Goal: Information Seeking & Learning: Learn about a topic

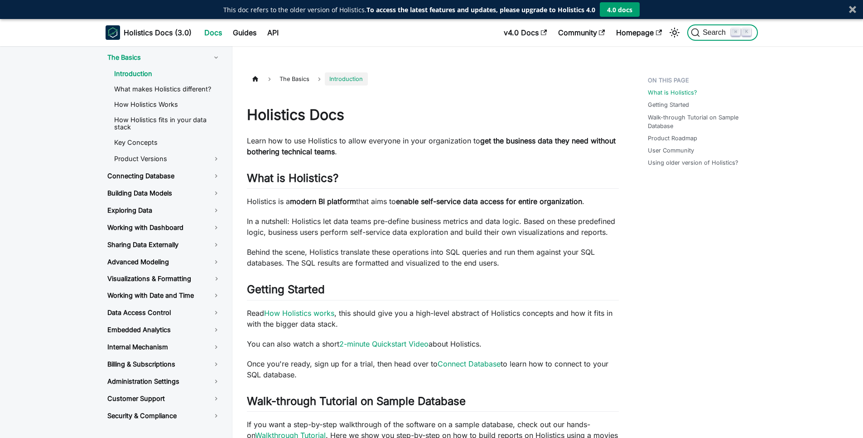
click at [701, 31] on span "Search" at bounding box center [715, 33] width 31 height 8
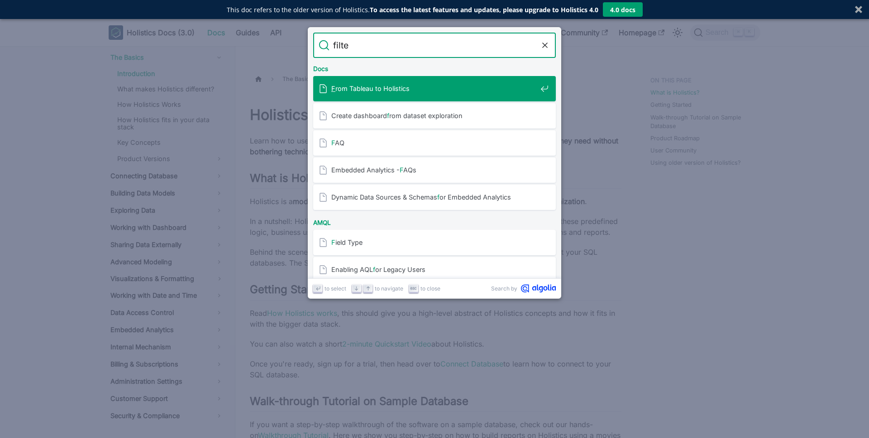
type input "filter"
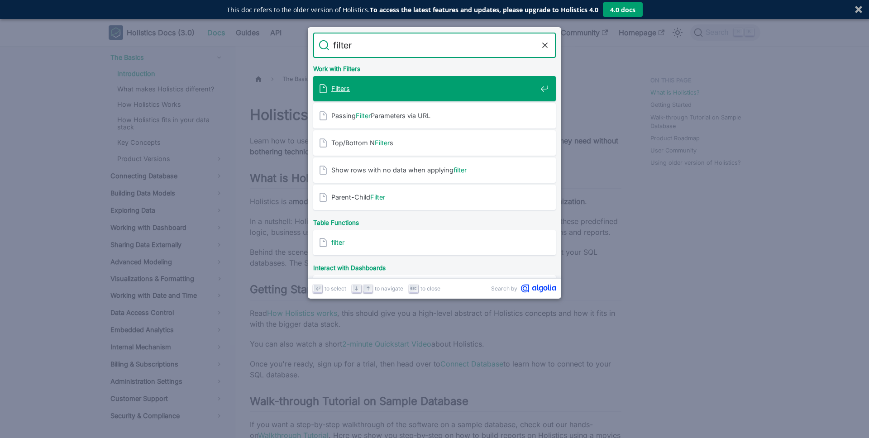
click at [334, 87] on mark "Filters" at bounding box center [340, 89] width 19 height 8
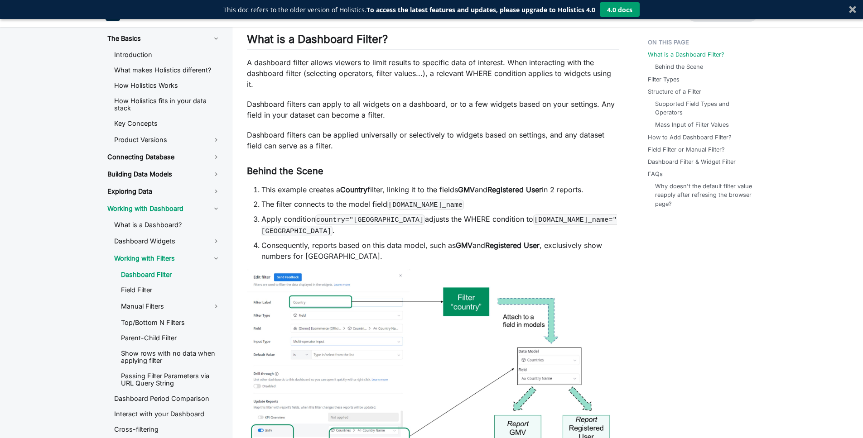
scroll to position [378, 0]
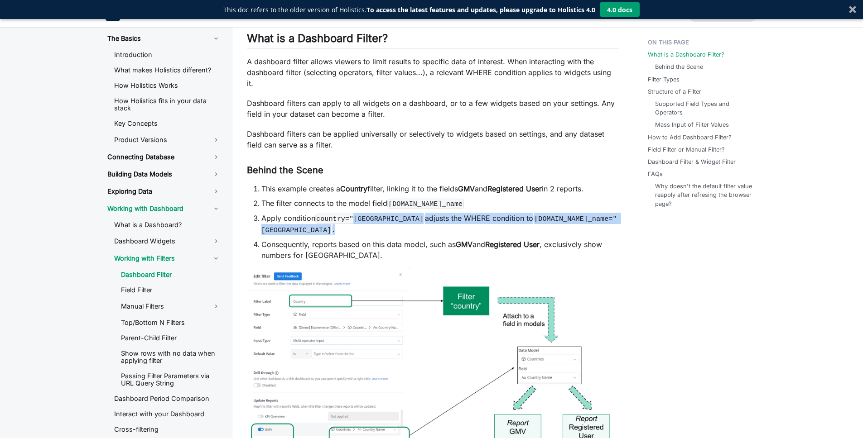
drag, startPoint x: 353, startPoint y: 232, endPoint x: 416, endPoint y: 243, distance: 64.0
click at [416, 235] on li "Apply condition country="Indonesia adjusts the WHERE condition to [DOMAIN_NAME]…" at bounding box center [439, 224] width 357 height 23
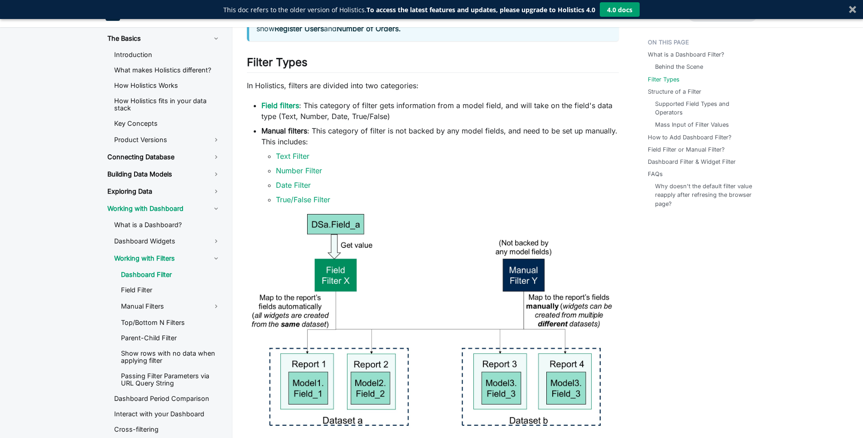
scroll to position [873, 0]
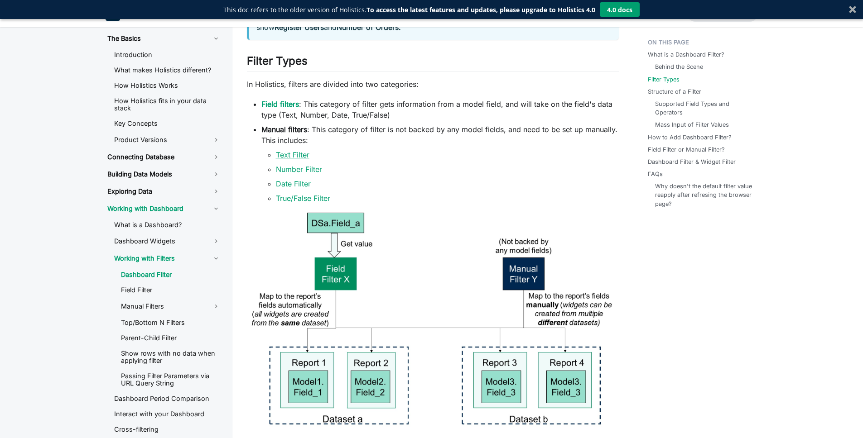
click at [288, 159] on link "Text Filter" at bounding box center [293, 154] width 34 height 9
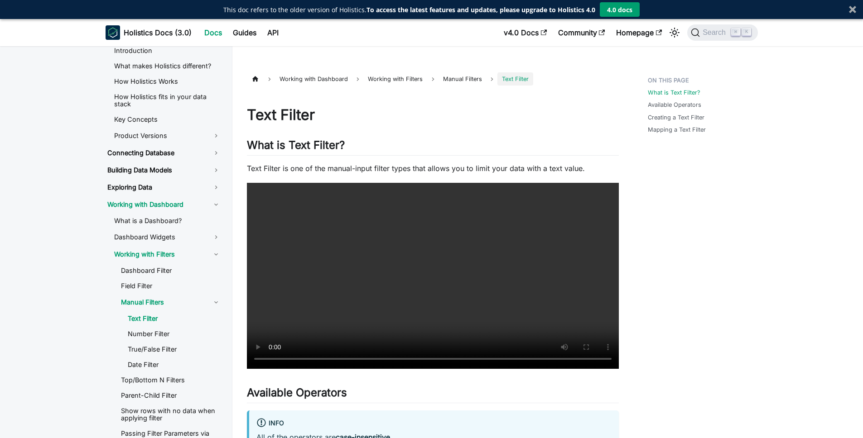
scroll to position [25, 0]
click at [150, 300] on link "Manual Filters" at bounding box center [171, 300] width 114 height 15
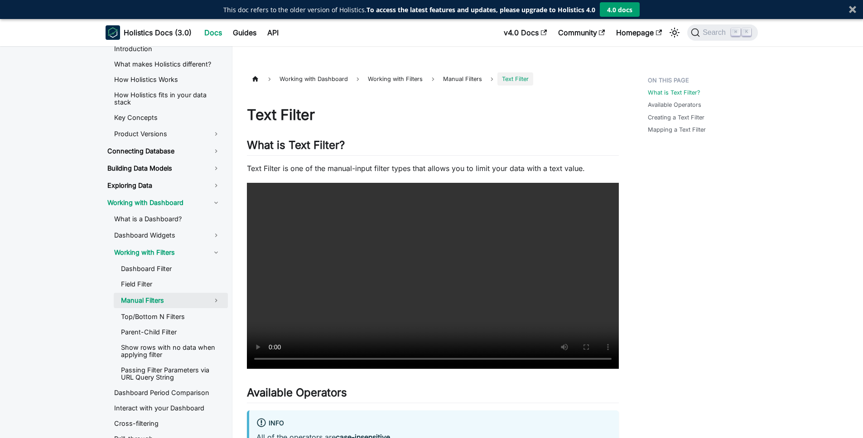
click at [150, 300] on link "Manual Filters" at bounding box center [171, 300] width 114 height 15
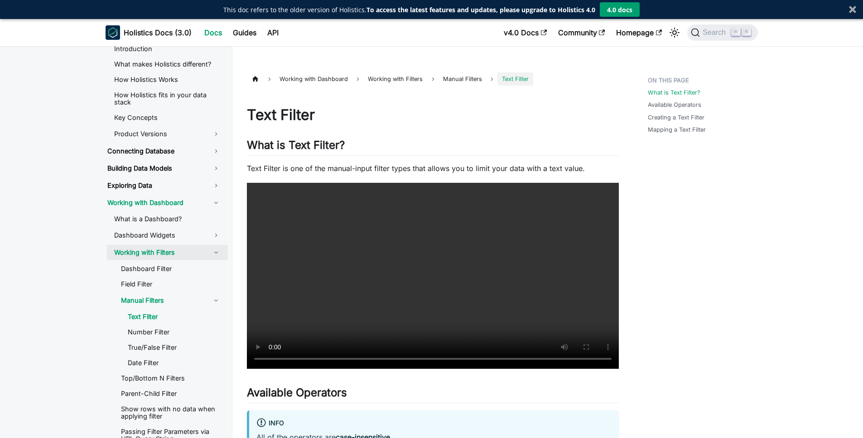
click at [136, 251] on link "Working with Filters" at bounding box center [167, 252] width 121 height 15
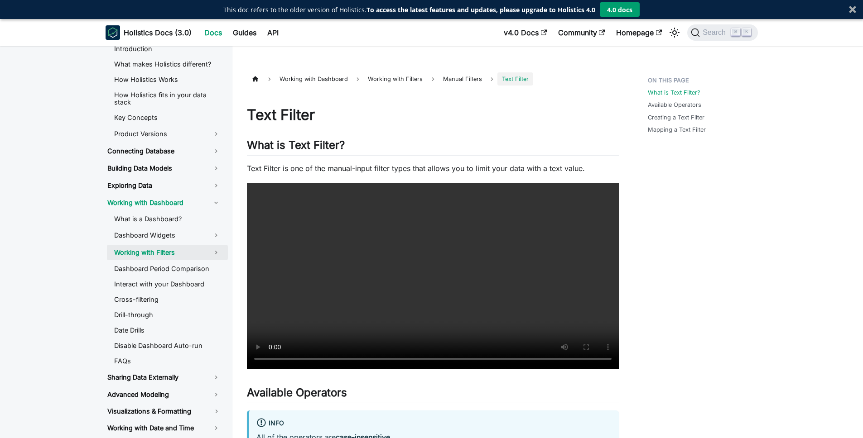
click at [136, 251] on link "Working with Filters" at bounding box center [167, 252] width 121 height 15
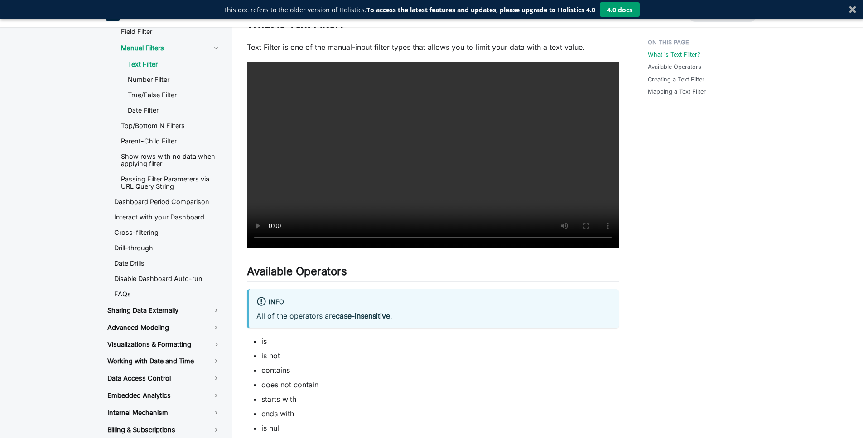
scroll to position [0, 0]
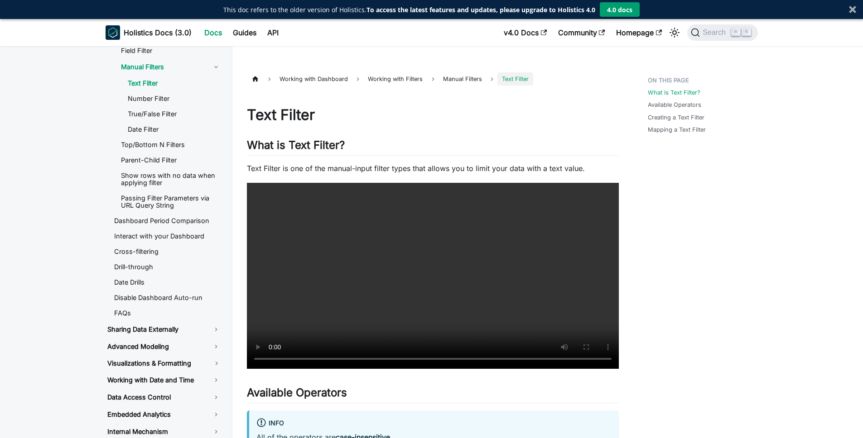
click at [854, 9] on div at bounding box center [852, 9] width 7 height 7
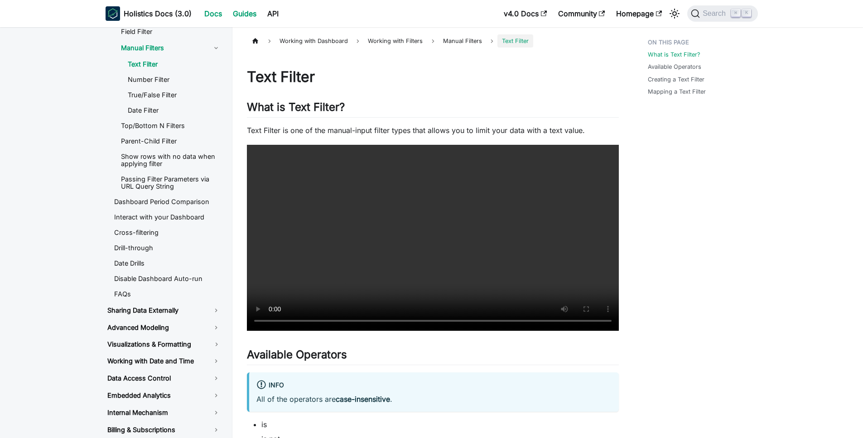
click at [255, 12] on link "Guides" at bounding box center [244, 13] width 34 height 14
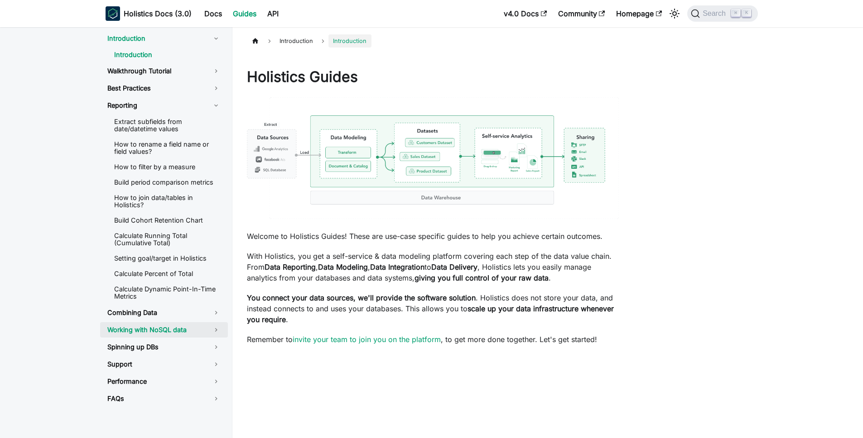
click at [174, 336] on link "Working with NoSQL data" at bounding box center [164, 329] width 128 height 15
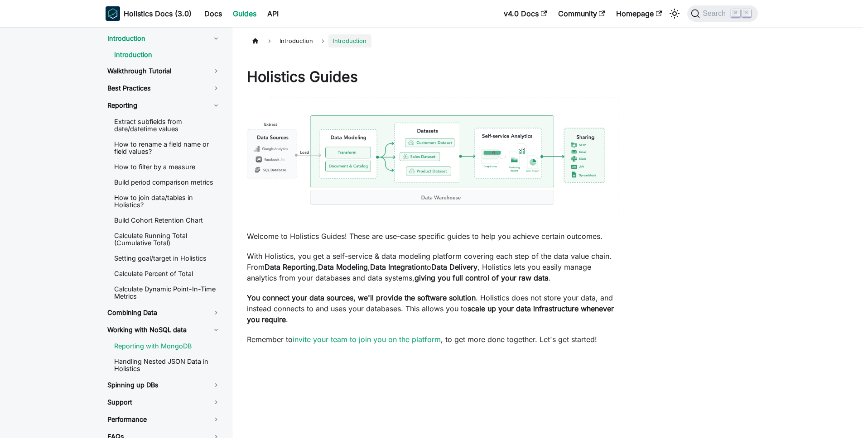
click at [177, 346] on link "Reporting with MongoDB" at bounding box center [167, 347] width 121 height 14
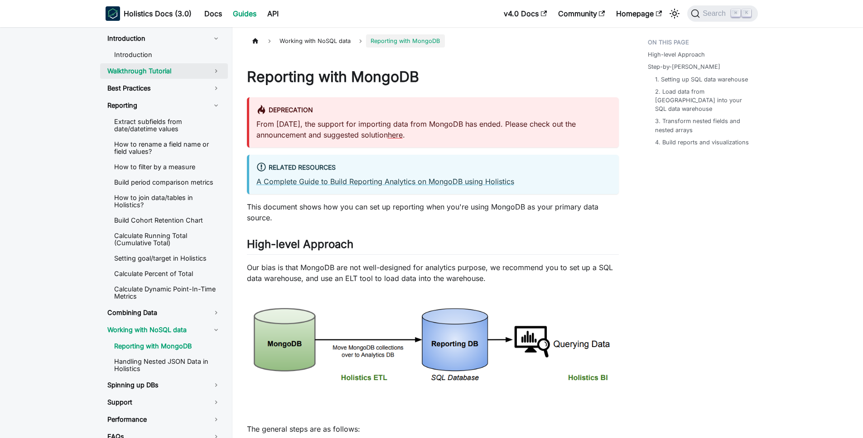
click at [150, 69] on link "Walkthrough Tutorial" at bounding box center [164, 70] width 128 height 15
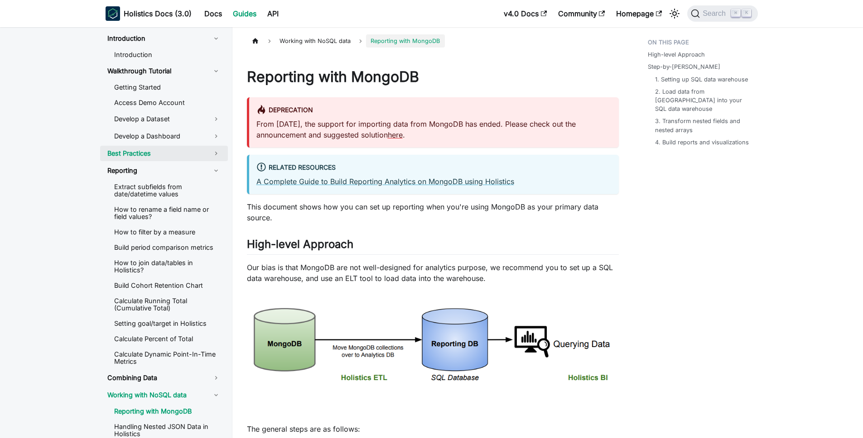
click at [142, 158] on link "Best Practices" at bounding box center [164, 153] width 128 height 15
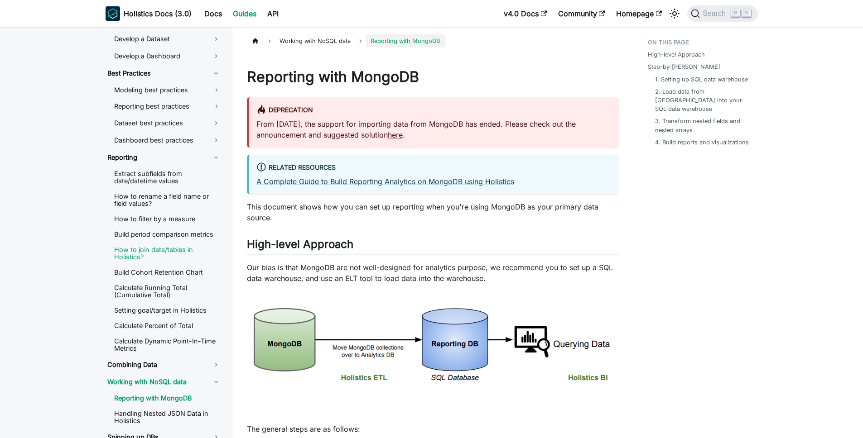
scroll to position [91, 0]
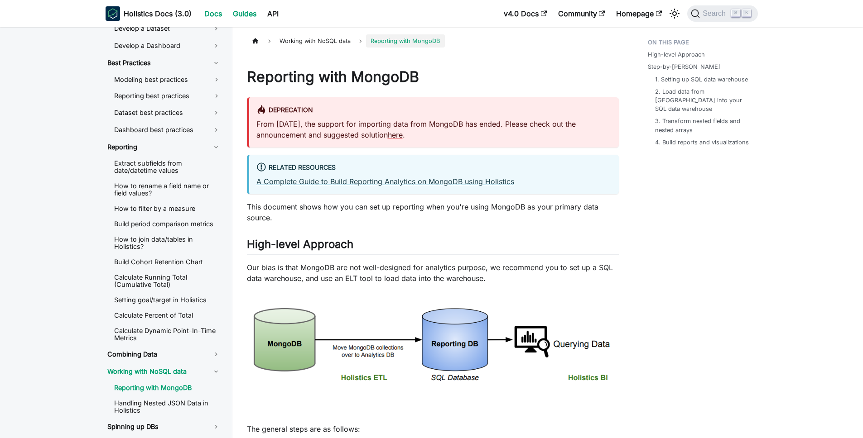
click at [218, 11] on link "Docs" at bounding box center [213, 13] width 29 height 14
